Goal: Navigation & Orientation: Understand site structure

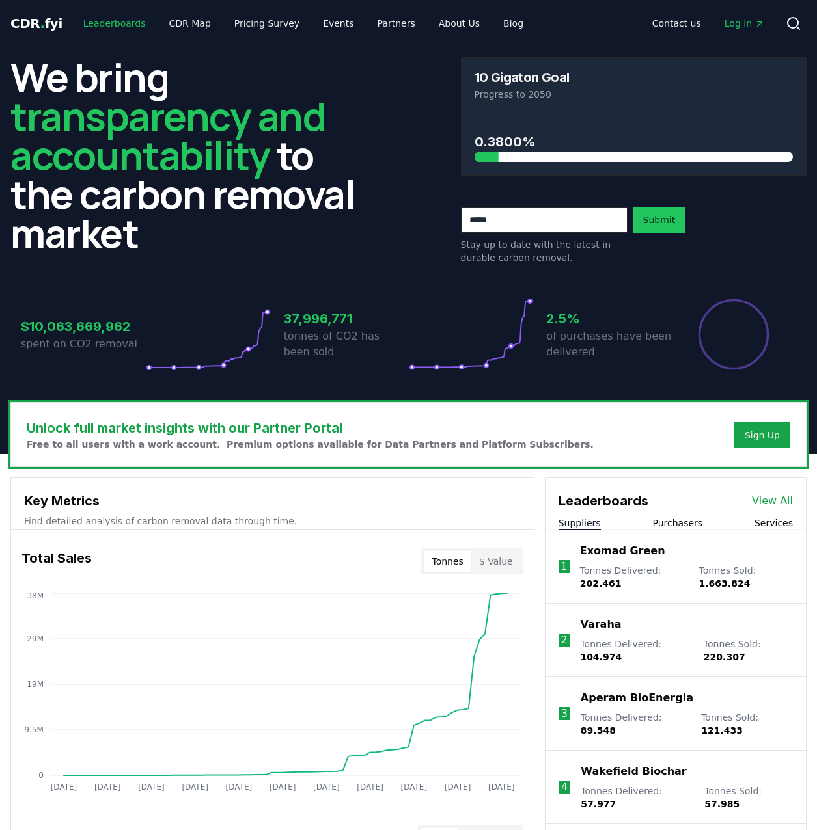
click at [129, 24] on link "Leaderboards" at bounding box center [114, 23] width 83 height 23
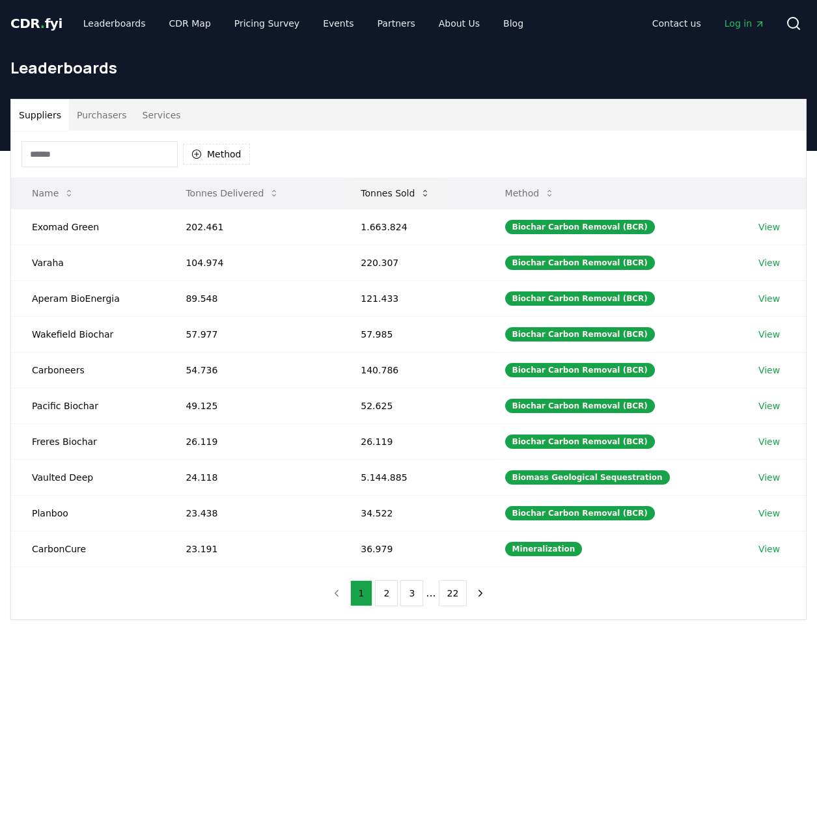
click at [385, 200] on button "Tonnes Sold" at bounding box center [395, 193] width 90 height 26
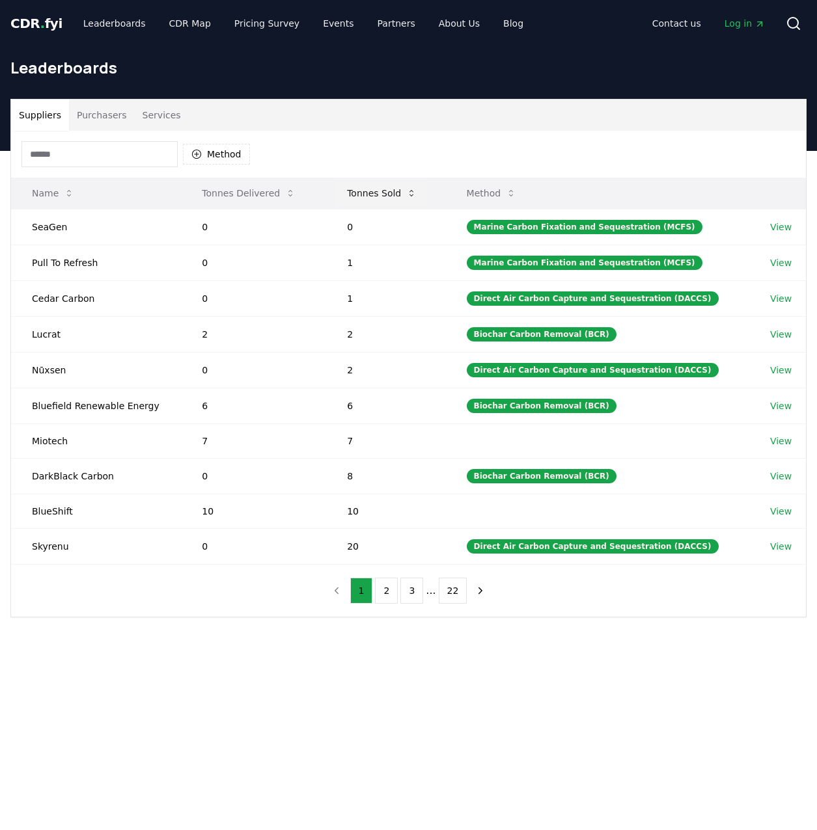
click at [383, 195] on button "Tonnes Sold" at bounding box center [381, 193] width 90 height 26
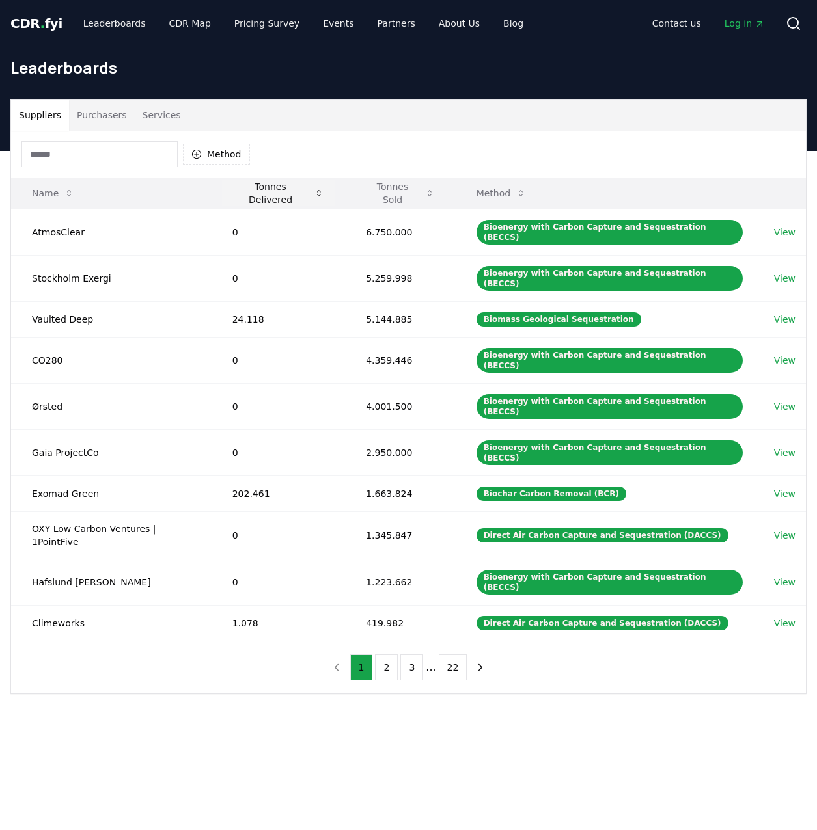
click at [290, 195] on button "Tonnes Delivered" at bounding box center [278, 193] width 113 height 26
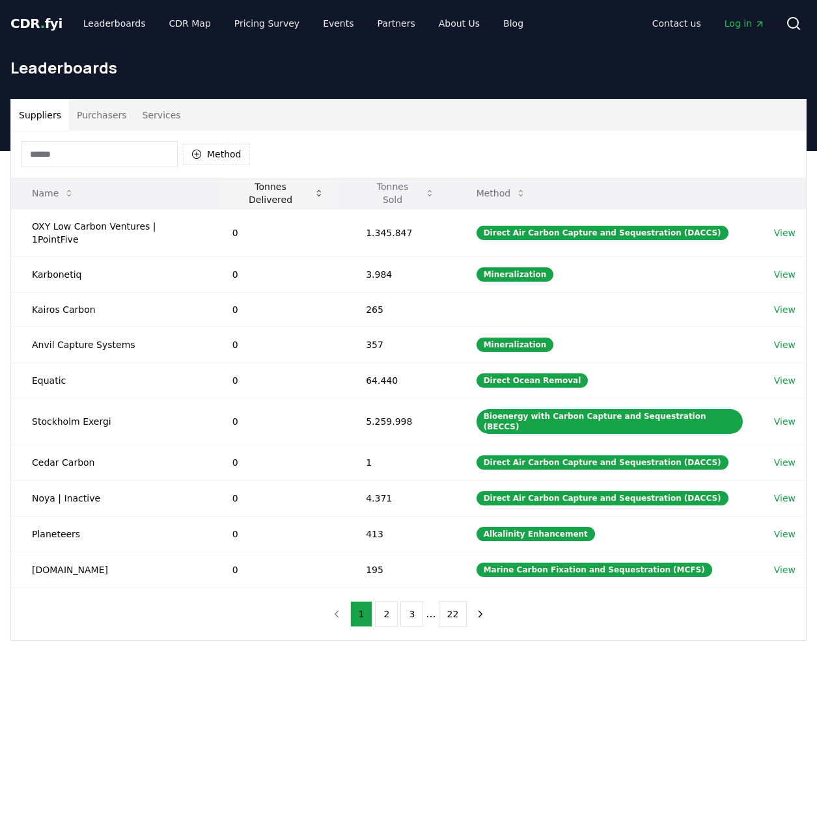
click at [290, 195] on button "Tonnes Delivered" at bounding box center [278, 193] width 113 height 26
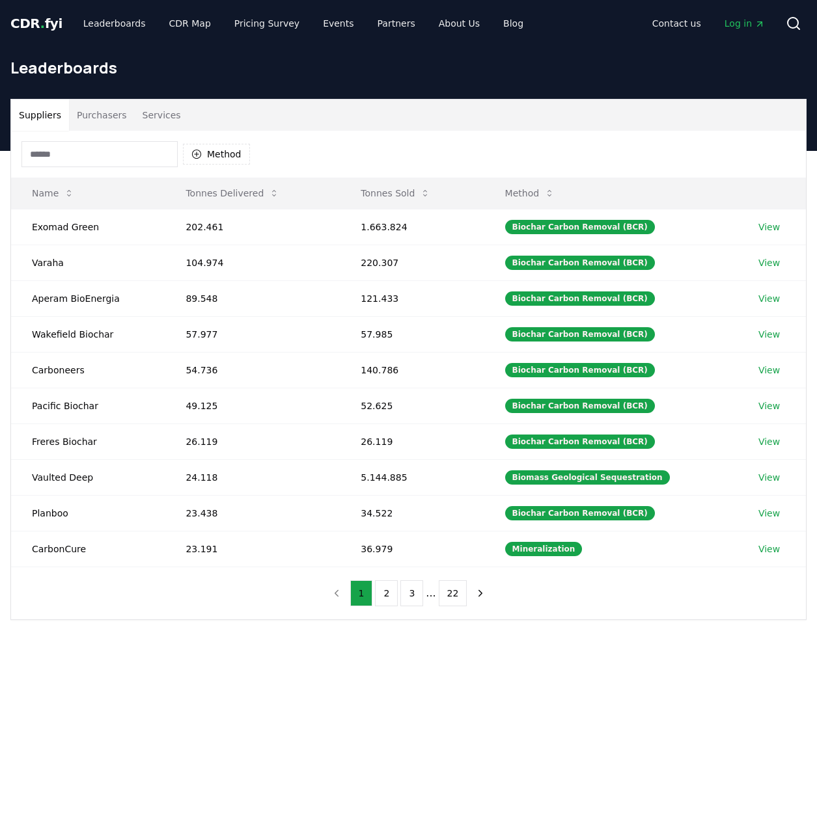
click at [116, 113] on button "Purchasers" at bounding box center [102, 115] width 66 height 31
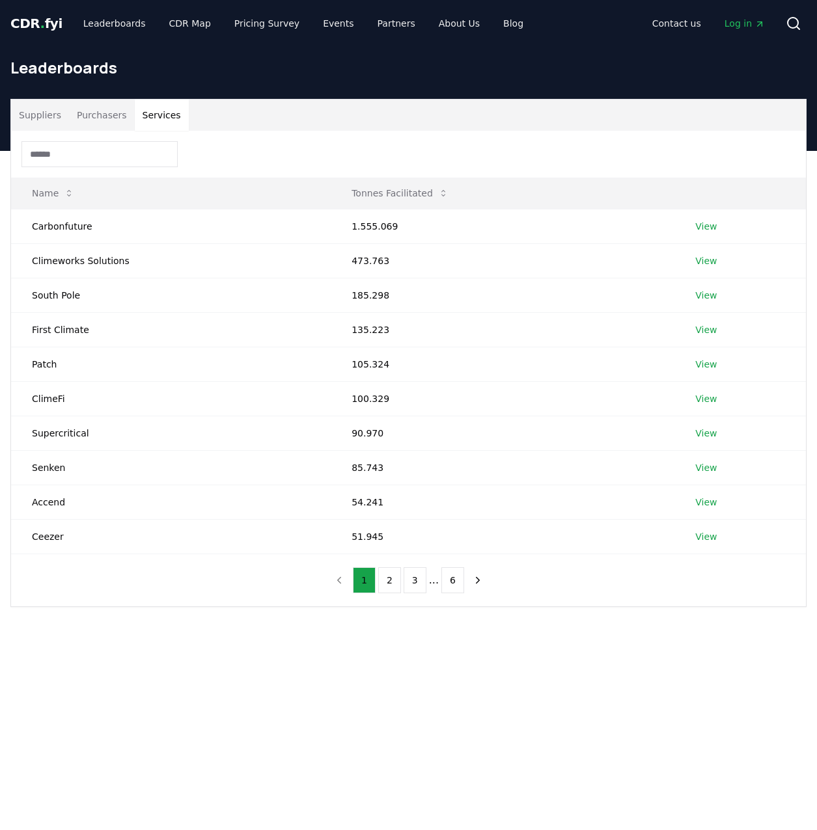
click at [165, 114] on button "Services" at bounding box center [162, 115] width 54 height 31
click at [112, 118] on button "Purchasers" at bounding box center [102, 115] width 66 height 31
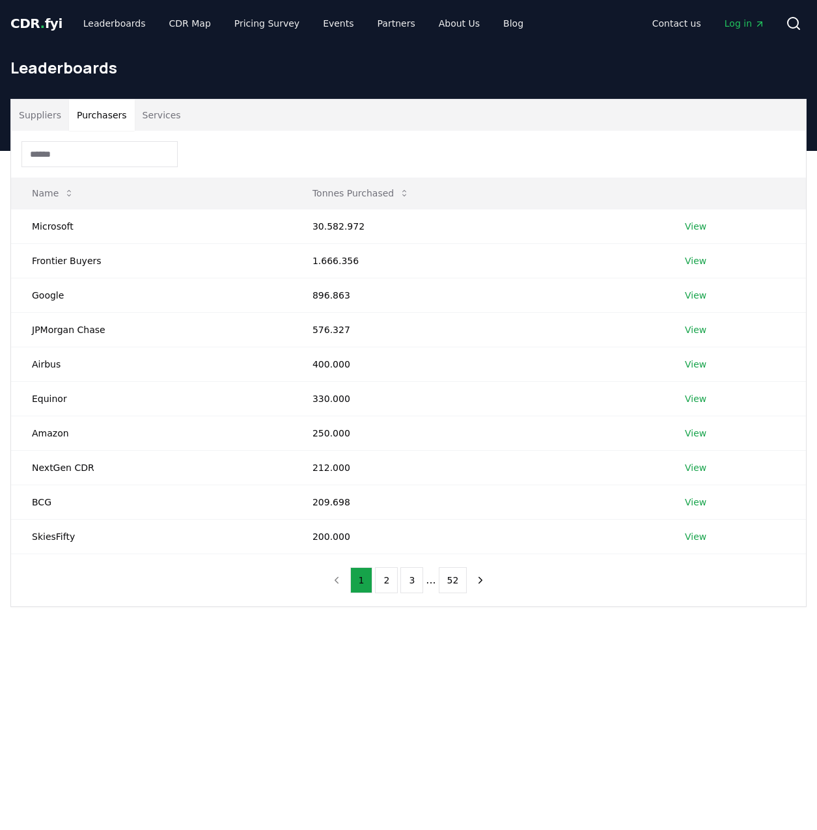
click at [154, 118] on button "Services" at bounding box center [162, 115] width 54 height 31
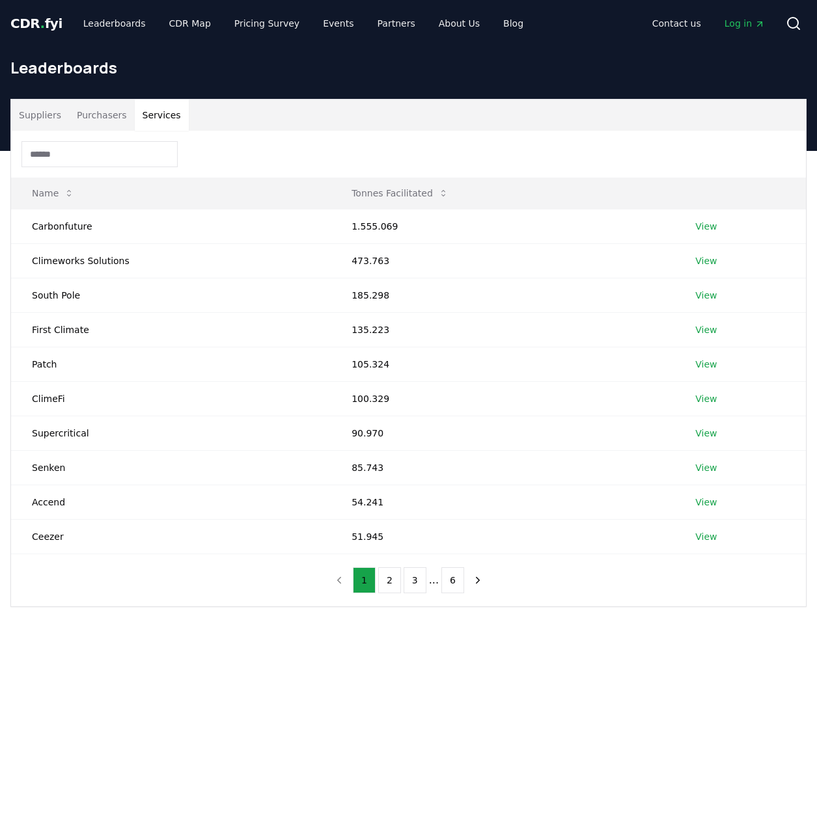
click at [219, 120] on div "Suppliers Purchasers Services" at bounding box center [408, 115] width 795 height 31
click at [367, 16] on link "Partners" at bounding box center [396, 23] width 59 height 23
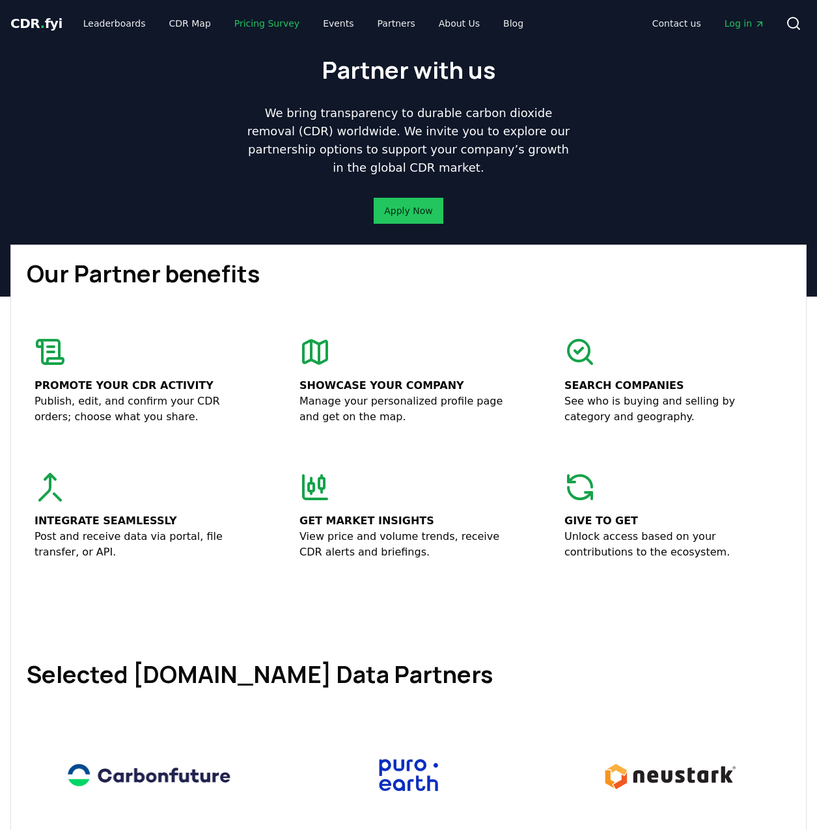
click at [238, 23] on link "Pricing Survey" at bounding box center [267, 23] width 86 height 23
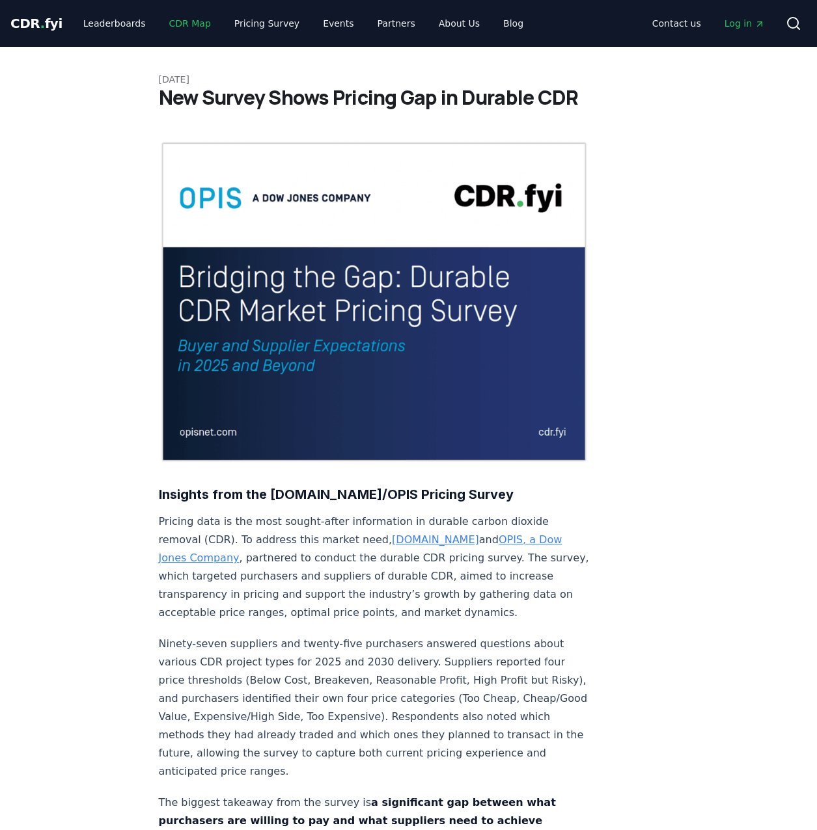
click at [186, 23] on link "CDR Map" at bounding box center [190, 23] width 62 height 23
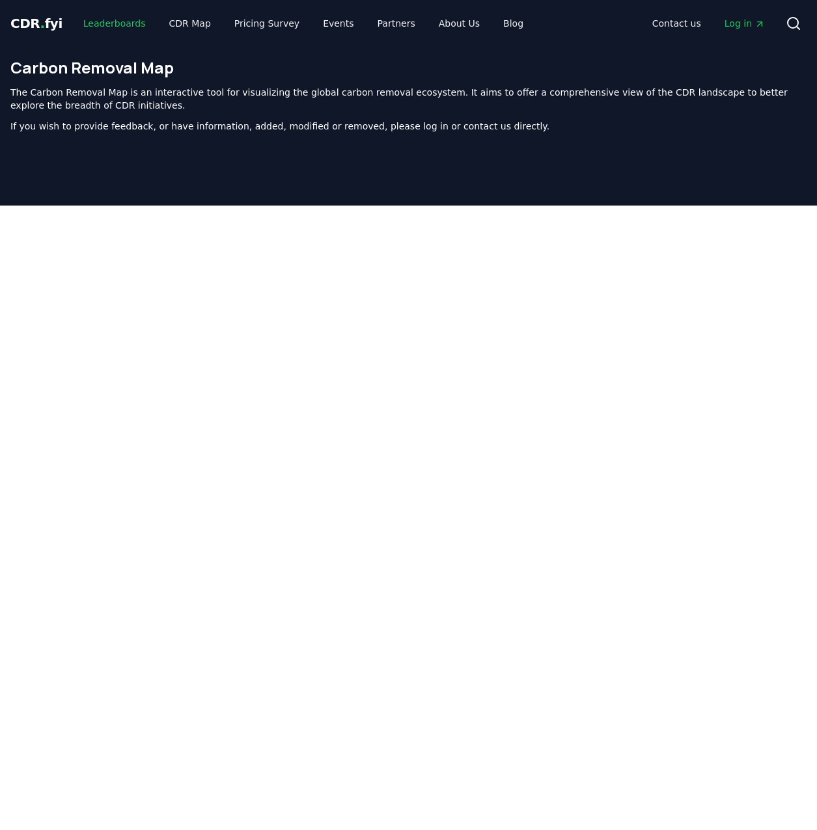
click at [104, 20] on link "Leaderboards" at bounding box center [114, 23] width 83 height 23
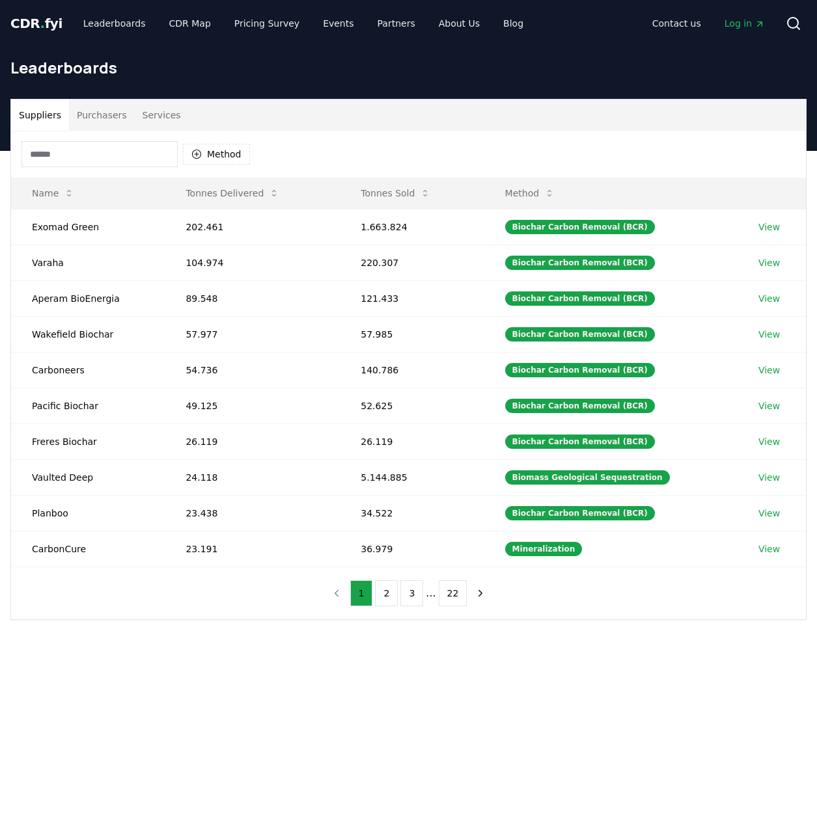
click at [46, 18] on span "CDR . fyi" at bounding box center [36, 24] width 52 height 16
